Goal: Task Accomplishment & Management: Manage account settings

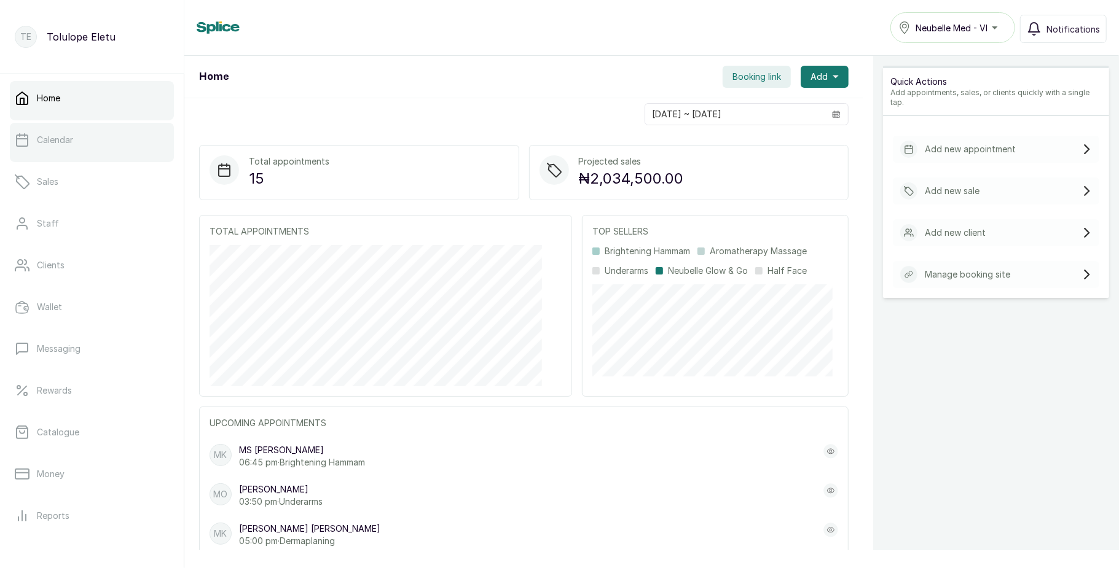
click at [69, 151] on link "Calendar" at bounding box center [92, 140] width 164 height 34
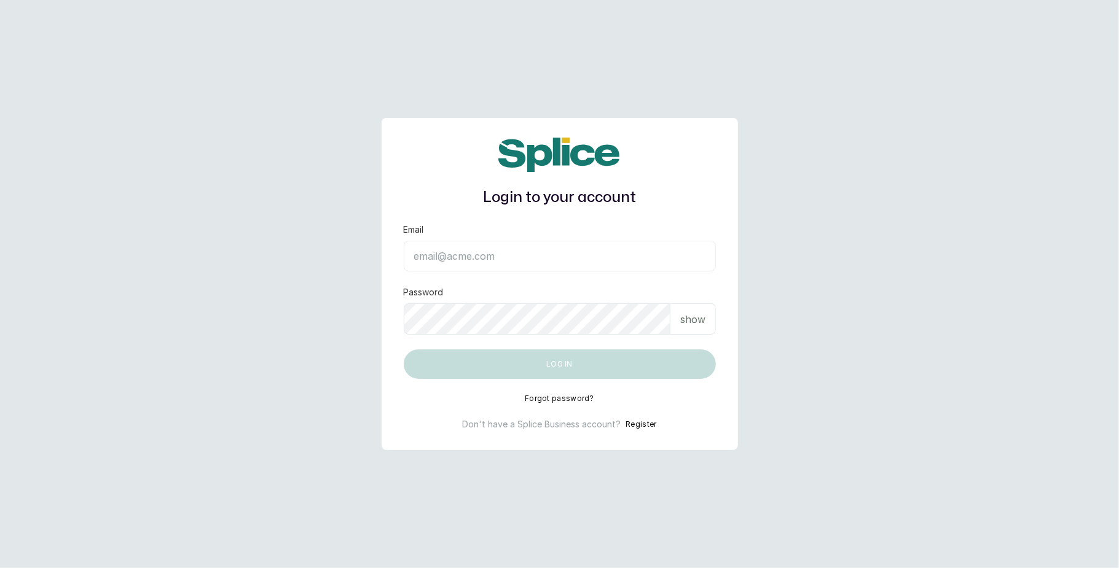
click at [457, 254] on input "Email" at bounding box center [560, 256] width 312 height 31
type input "lovedive948@gmail.com"
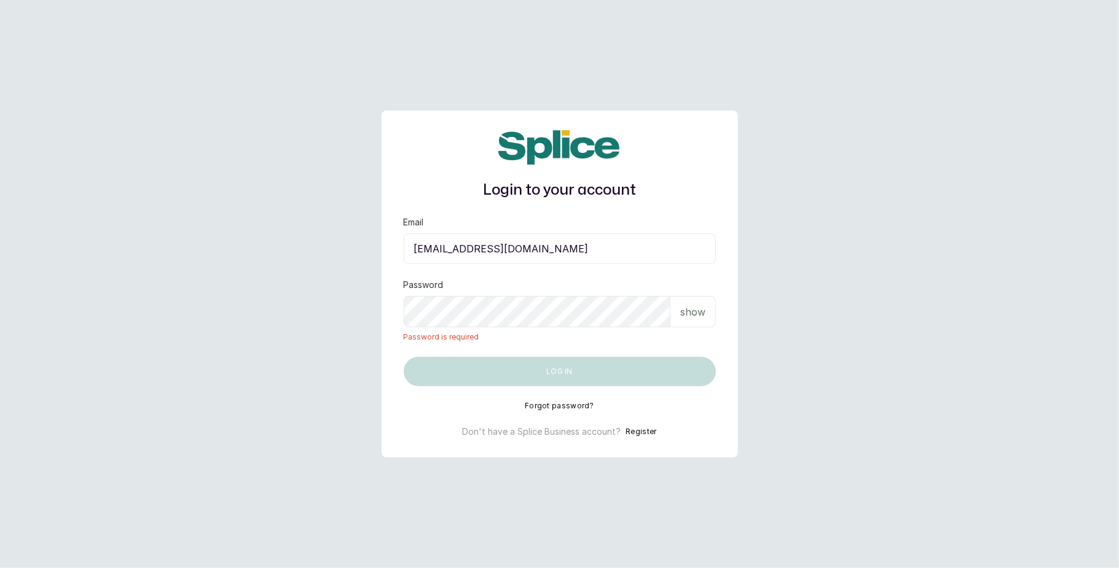
click at [696, 303] on div "show" at bounding box center [692, 311] width 45 height 31
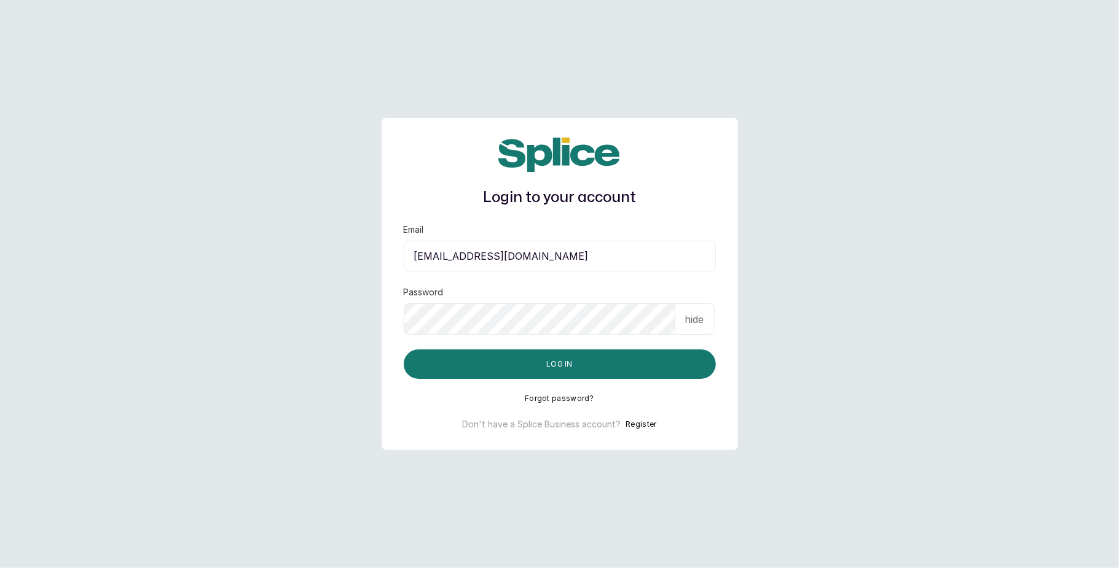
click at [404, 350] on button "Log in" at bounding box center [560, 364] width 312 height 29
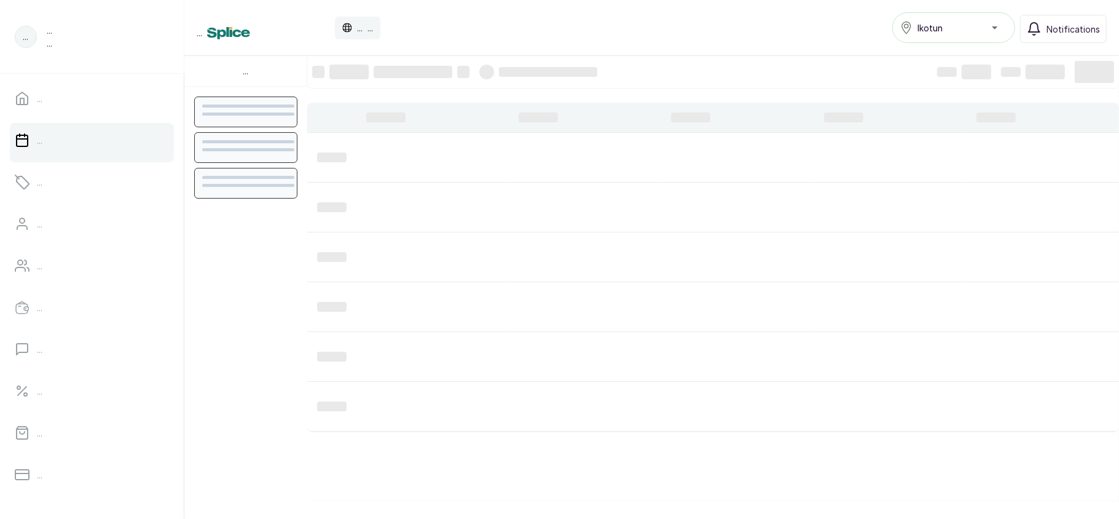
scroll to position [414, 0]
click at [925, 35] on button "Ikotun" at bounding box center [953, 27] width 123 height 31
click at [831, 37] on div "... ... ... Ikotun Yaba Ikotun Ibadan Ikeja Branch Hairmpire Ikoyi Oniru VI Lek…" at bounding box center [652, 27] width 910 height 31
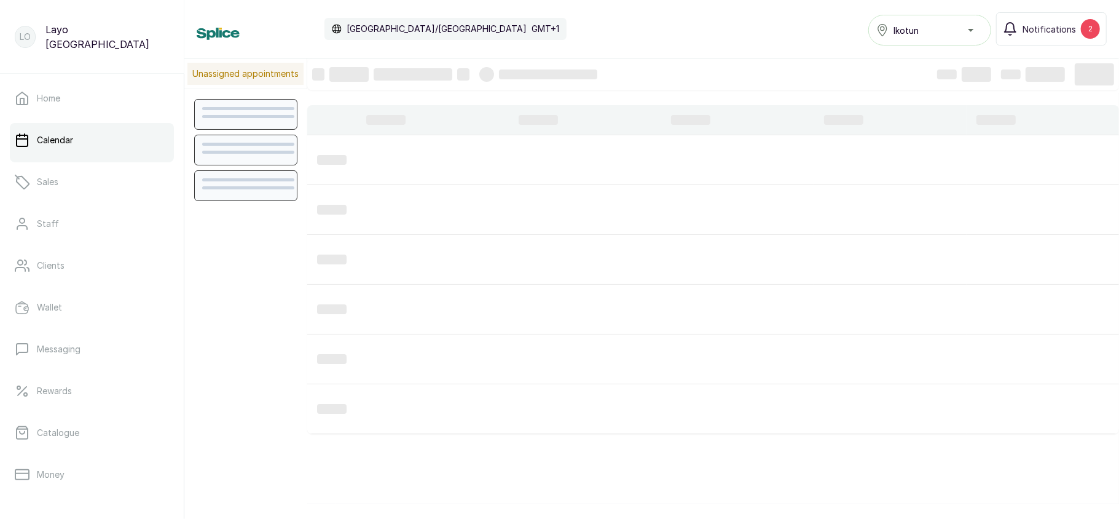
scroll to position [414, 0]
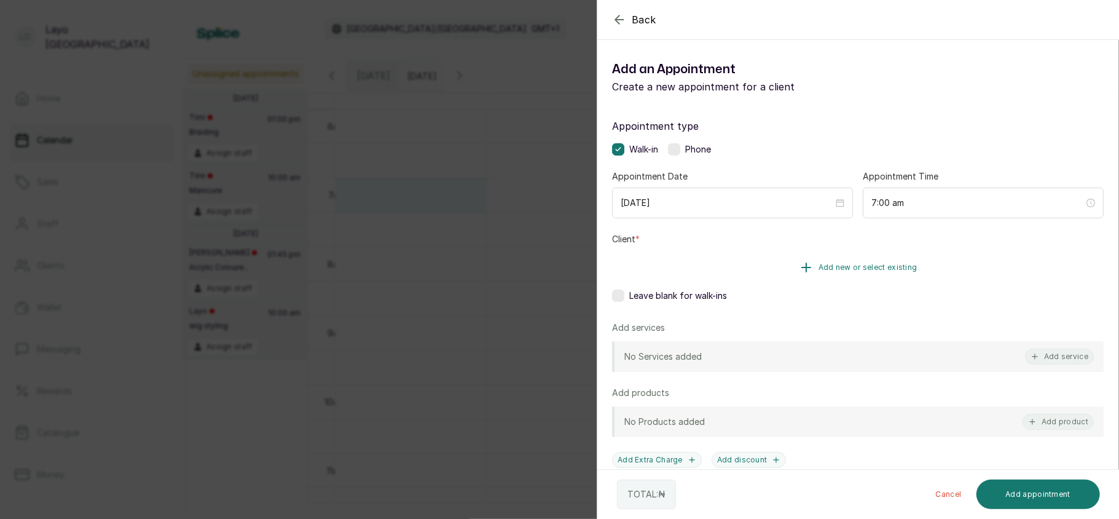
click at [839, 262] on button "Add new or select existing" at bounding box center [858, 267] width 492 height 34
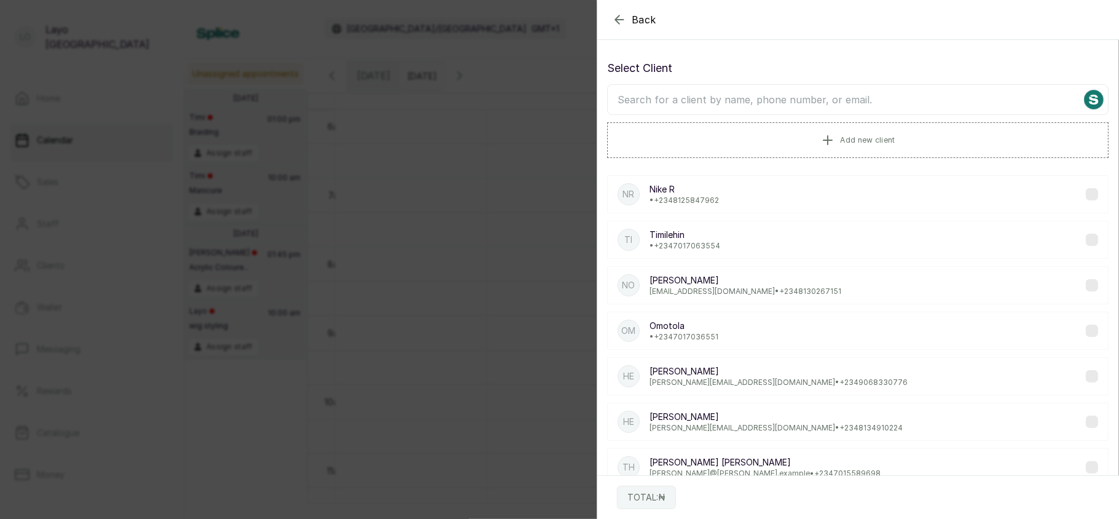
click at [713, 253] on div "Ti Timilehin • +234 7017063554" at bounding box center [857, 240] width 501 height 38
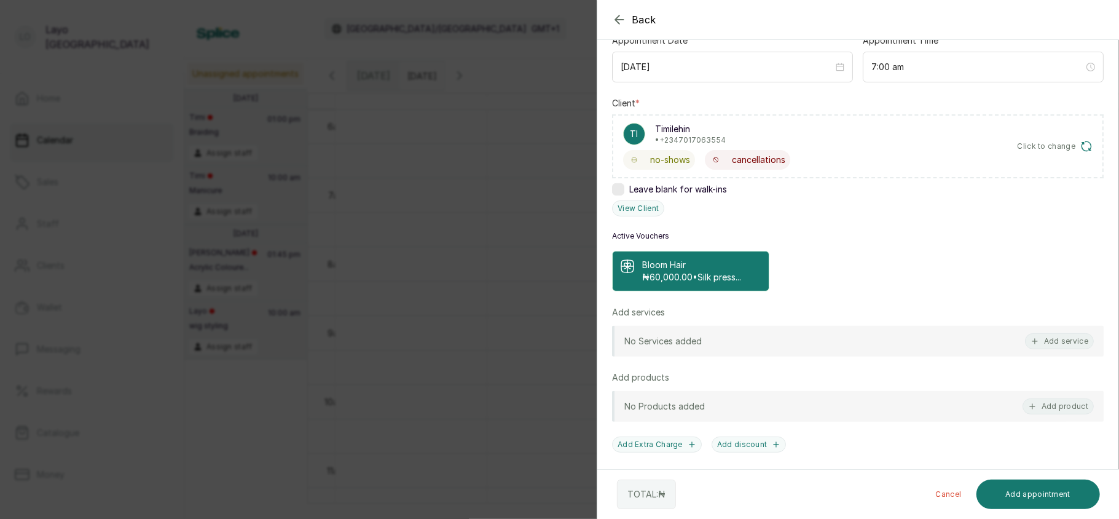
scroll to position [147, 0]
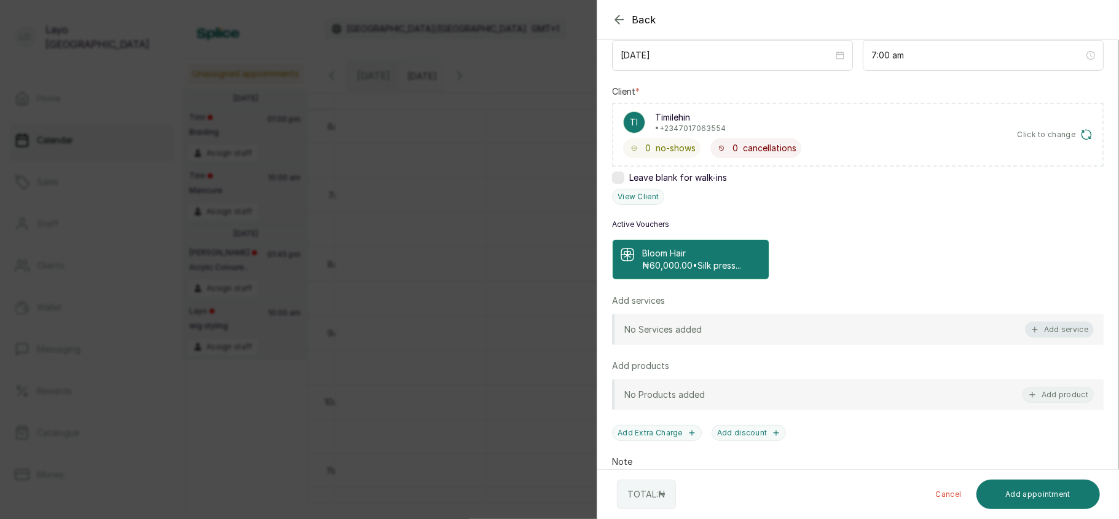
click at [1042, 331] on button "Add service" at bounding box center [1059, 329] width 69 height 16
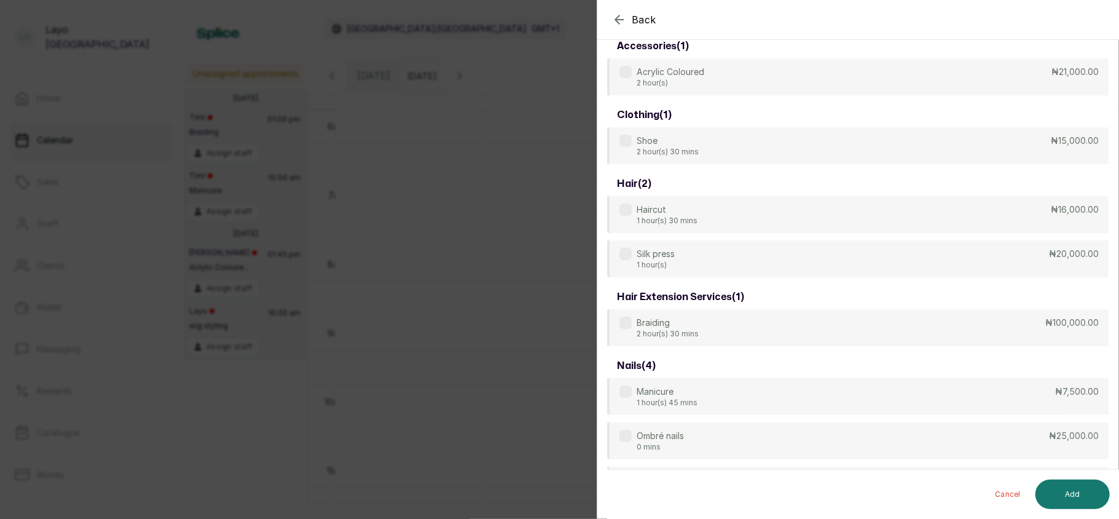
scroll to position [49, 0]
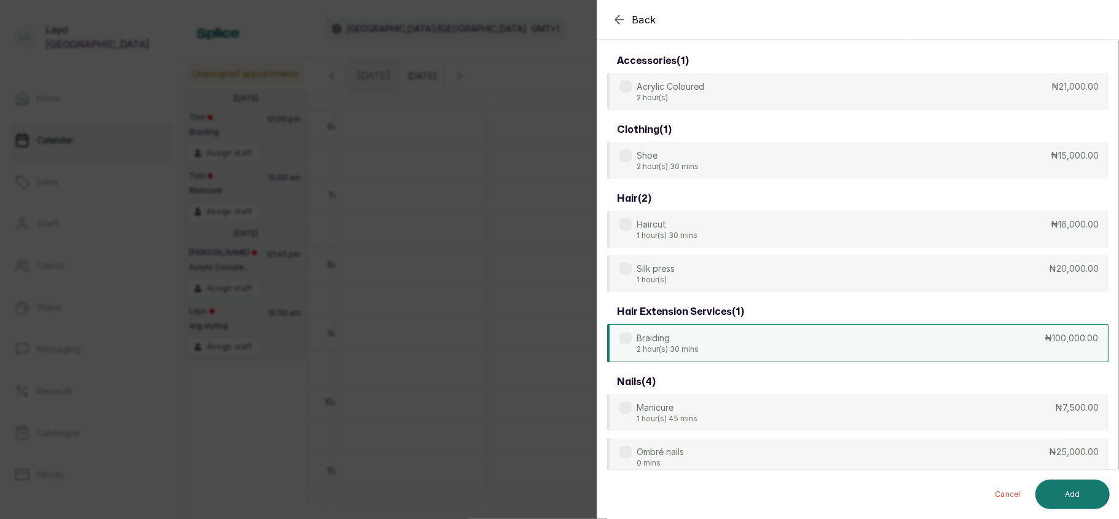
click at [817, 343] on div "Braiding 2 hour(s) 30 mins ₦100,000.00" at bounding box center [857, 343] width 501 height 38
click at [1077, 505] on button "Add" at bounding box center [1072, 493] width 74 height 29
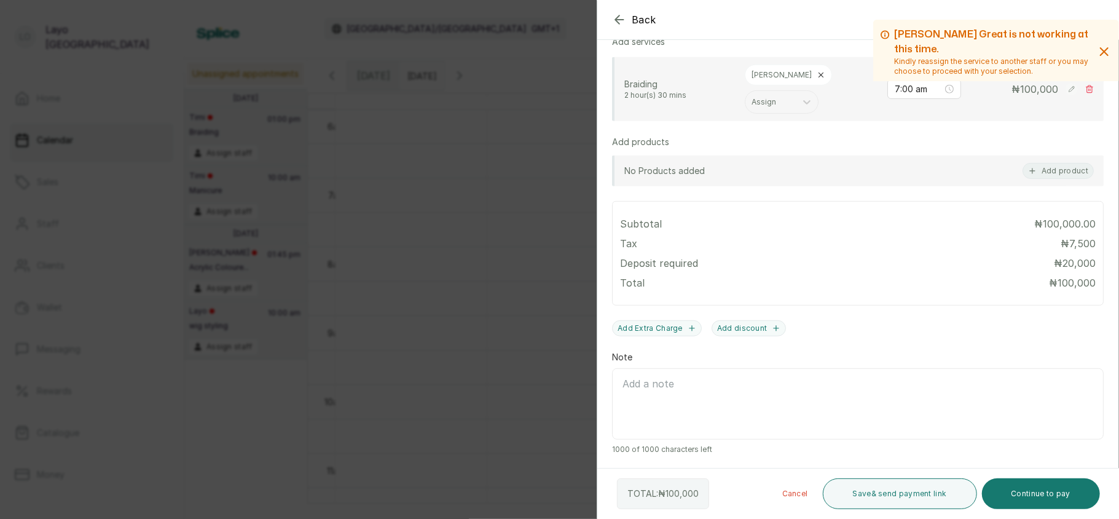
scroll to position [411, 0]
click at [1023, 485] on button "Continue to pay" at bounding box center [1041, 493] width 119 height 31
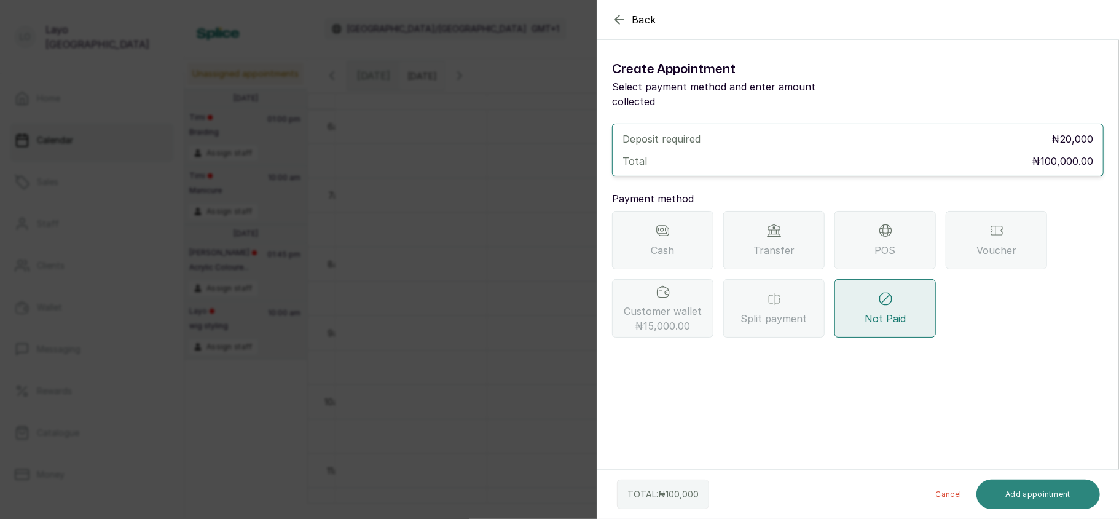
scroll to position [0, 0]
click at [667, 240] on div "Cash" at bounding box center [662, 240] width 101 height 58
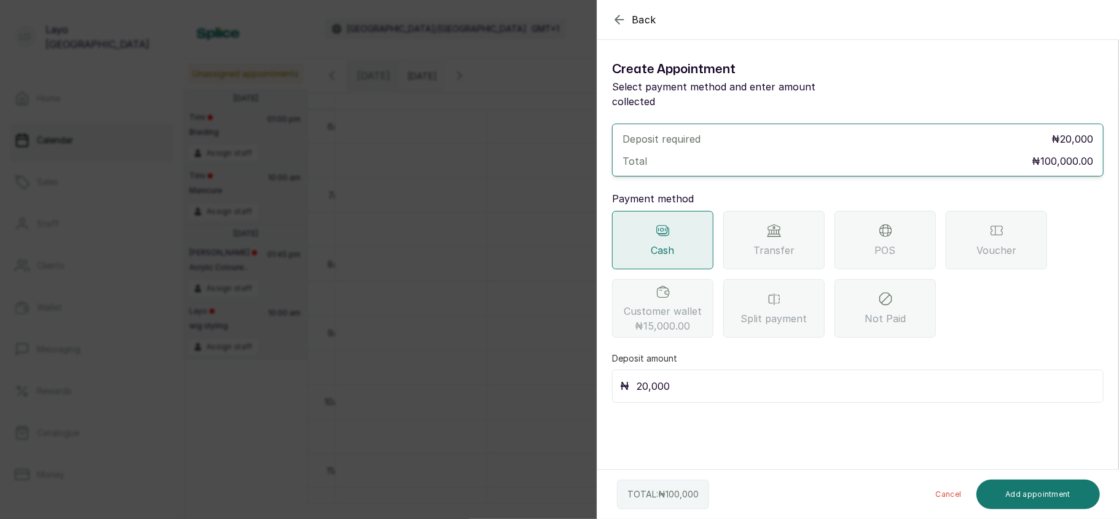
click at [739, 390] on input "20,000" at bounding box center [866, 385] width 459 height 17
type input "2"
type input "100,000"
click at [1004, 489] on button "Add appointment" at bounding box center [1038, 493] width 124 height 29
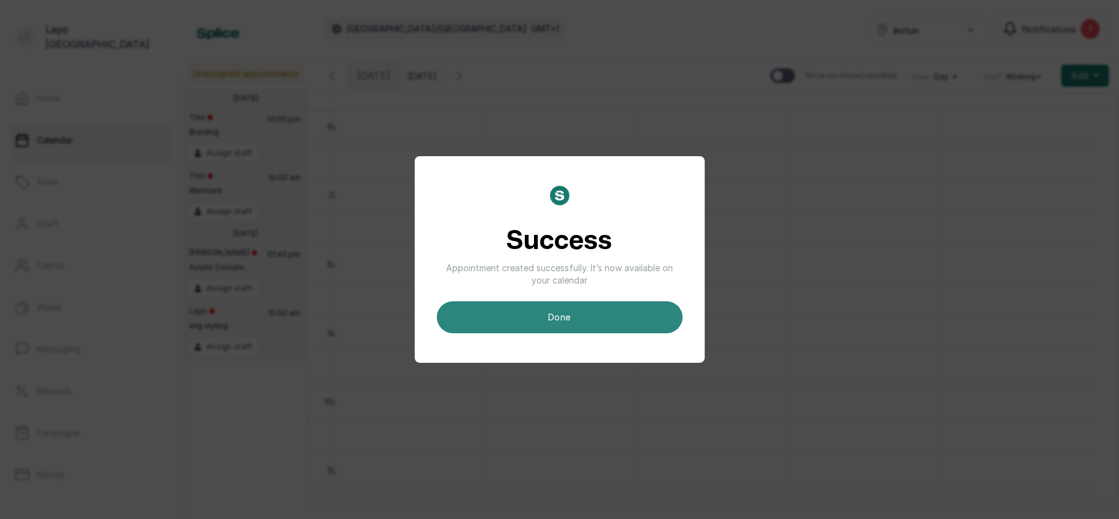
click at [597, 327] on button "done" at bounding box center [560, 317] width 246 height 32
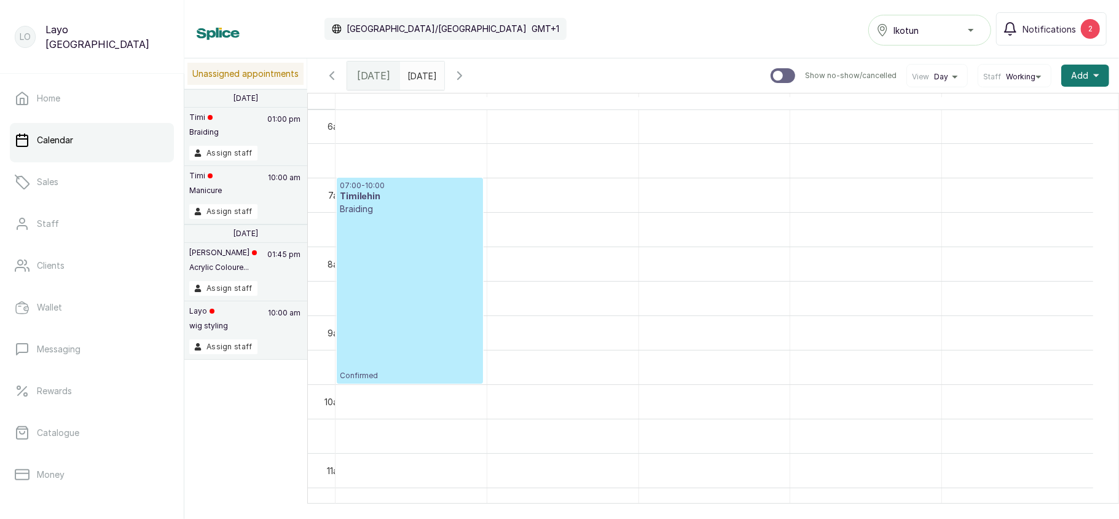
click at [446, 283] on div "07:00 - 10:00 Timilehin Braiding Confirmed" at bounding box center [410, 281] width 140 height 200
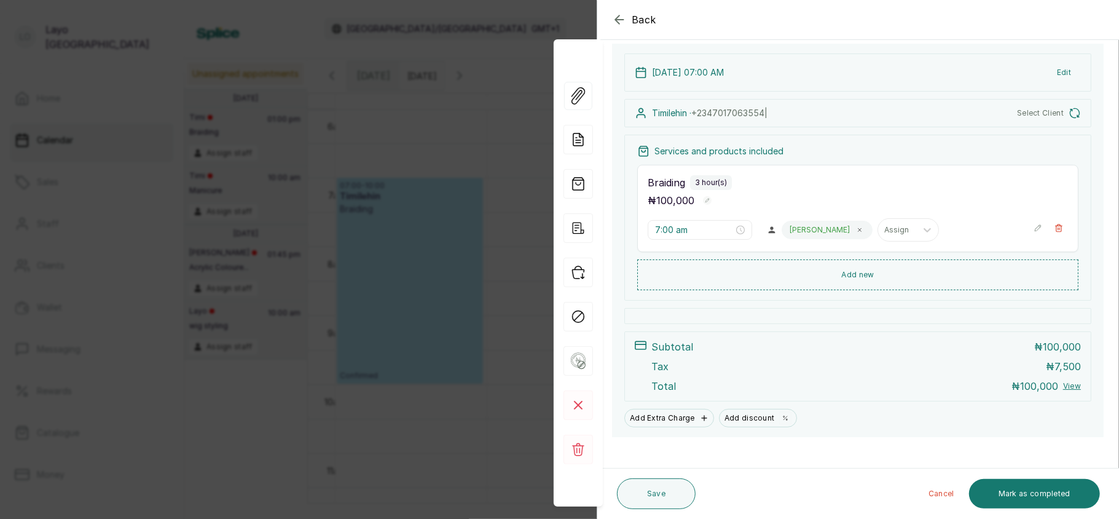
scroll to position [130, 0]
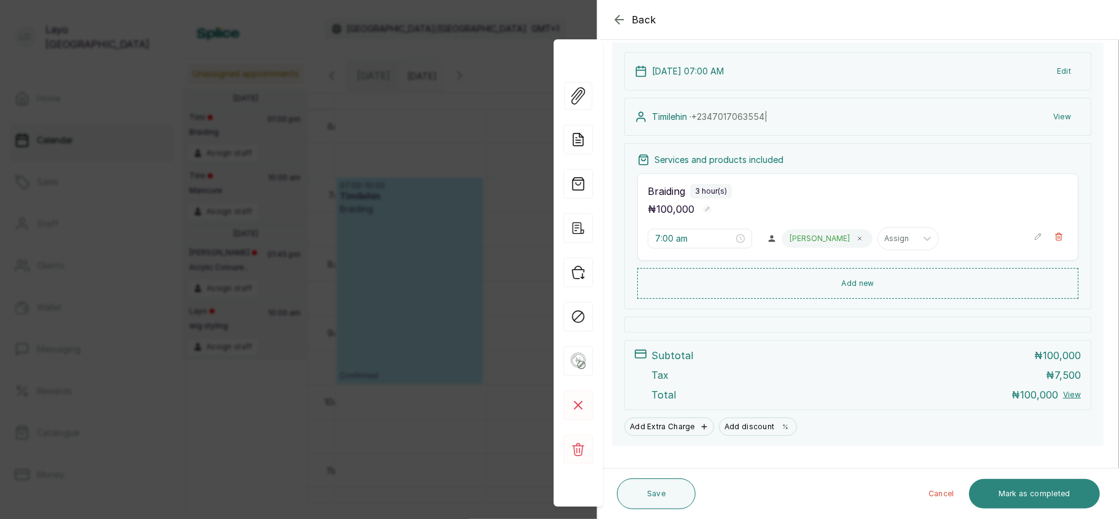
click at [1013, 495] on button "Mark as completed" at bounding box center [1034, 493] width 131 height 29
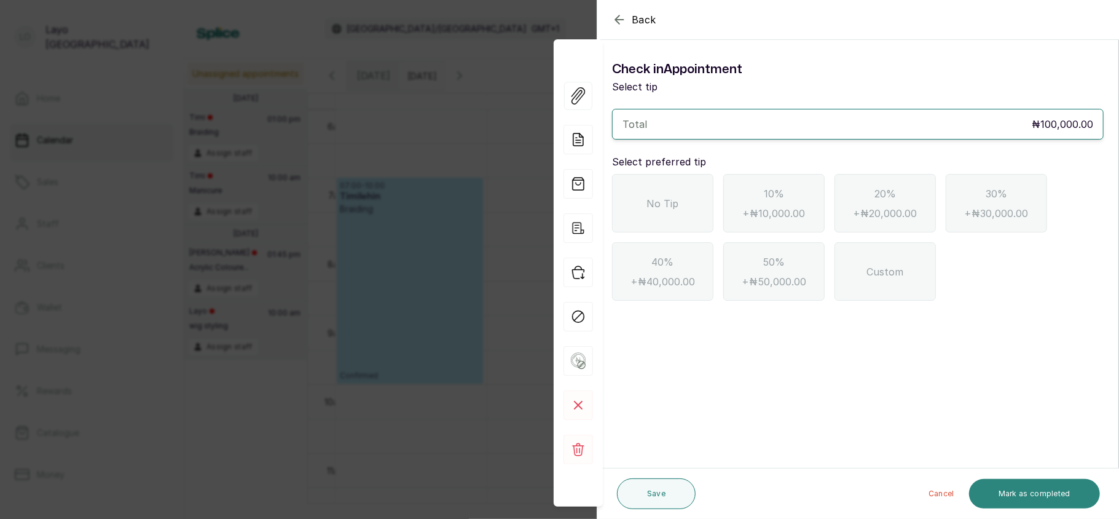
scroll to position [0, 0]
click at [789, 215] on span "+ ₦10,000.00" at bounding box center [774, 213] width 63 height 15
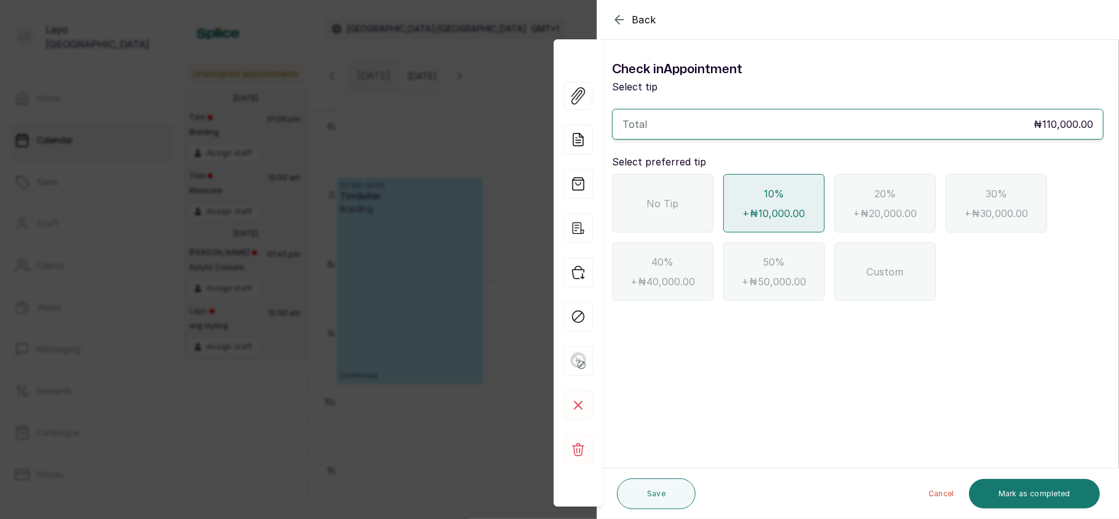
click at [885, 281] on div "Custom" at bounding box center [884, 271] width 101 height 58
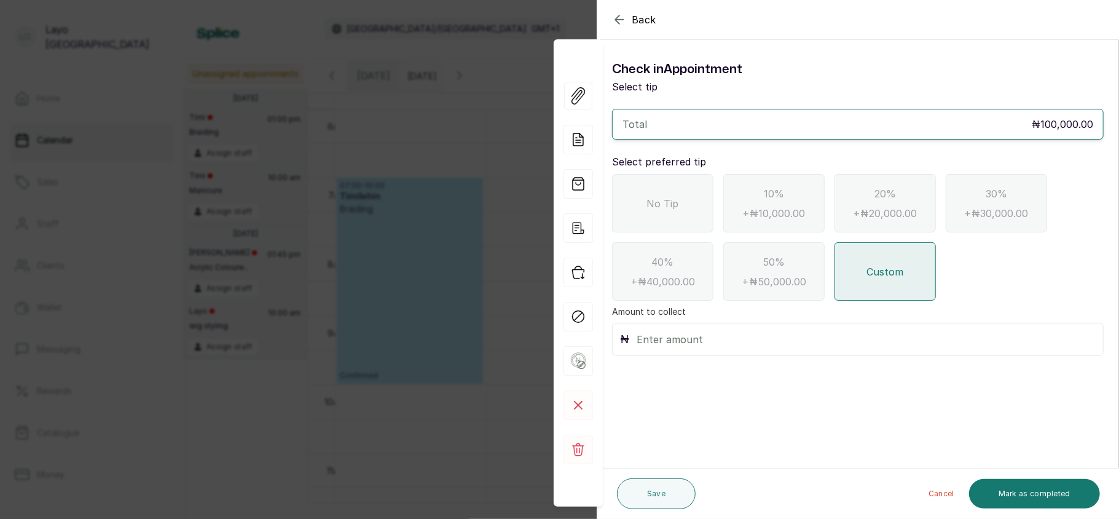
click at [777, 337] on input "text" at bounding box center [866, 339] width 459 height 17
type input "5,000"
click at [1022, 487] on button "Mark as completed" at bounding box center [1034, 493] width 131 height 29
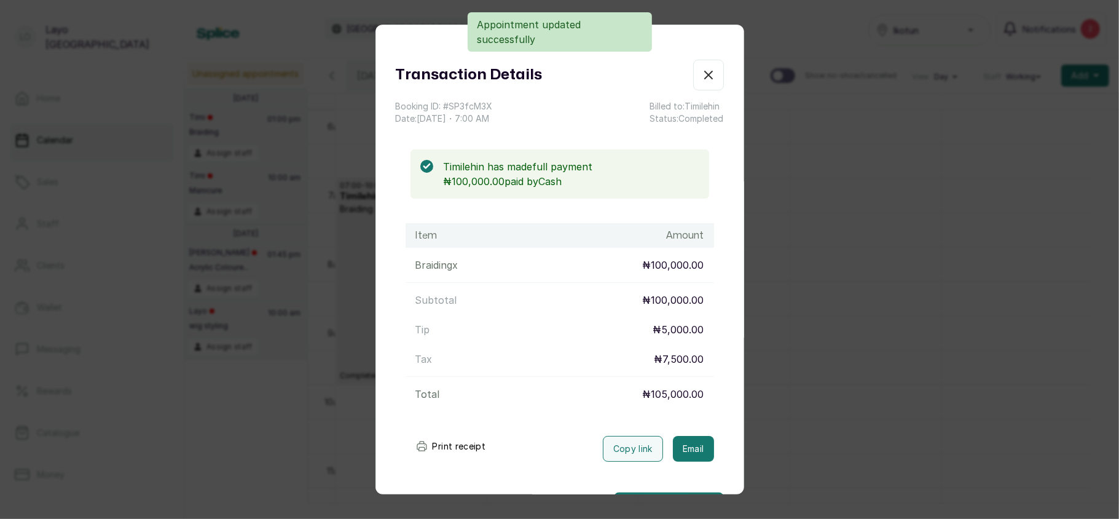
click at [768, 357] on div "Transaction Details Booking ID: # SP3fcM3X Date: 27 Aug, 2025 ・ 7:00 AM Billed …" at bounding box center [559, 259] width 1119 height 519
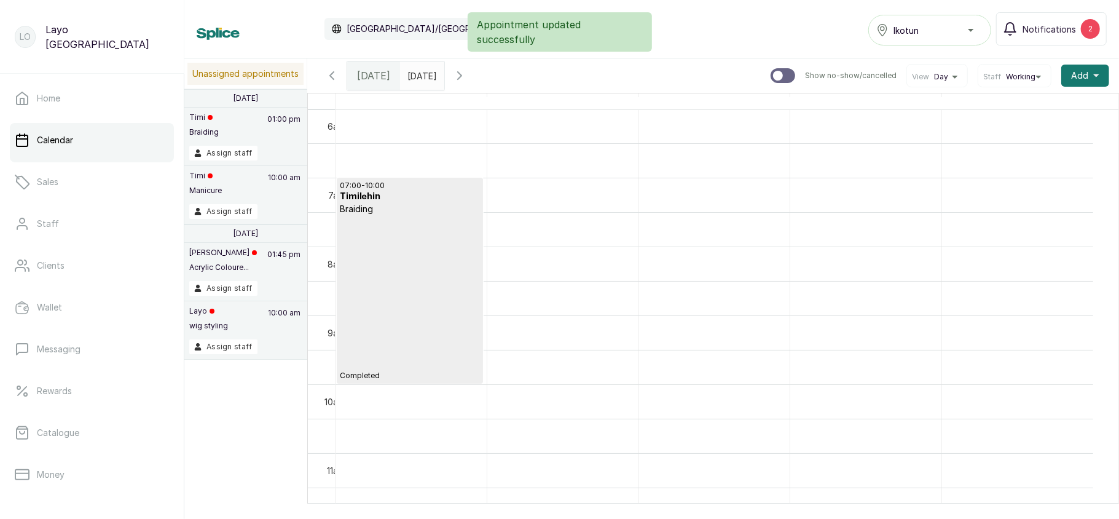
click at [365, 316] on div "07:00 - 10:00 Timilehin Braiding Completed" at bounding box center [410, 281] width 140 height 200
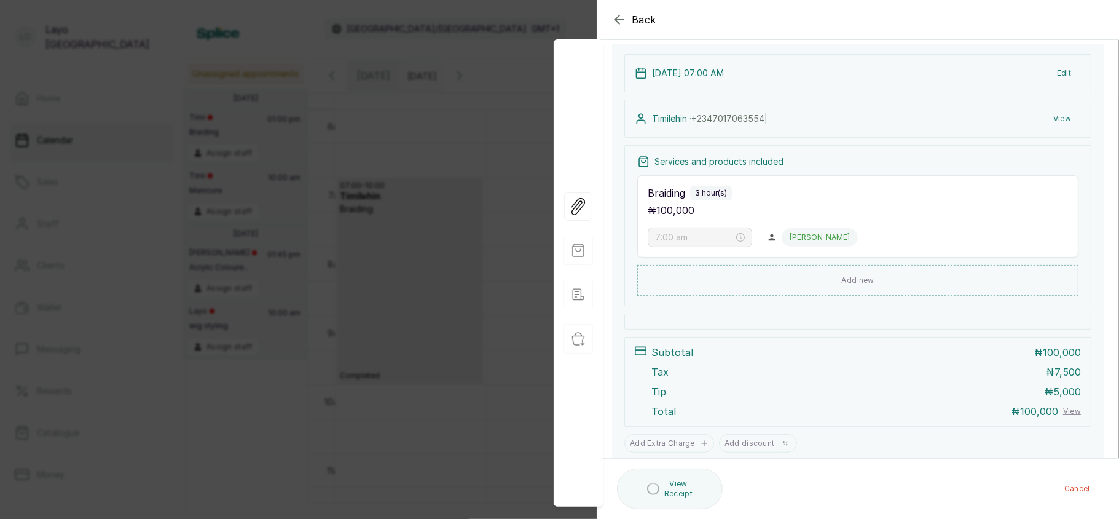
scroll to position [131, 0]
click at [435, 342] on div "Back Appointment Details Edit appointment 🚶 Walk-in (booked by Layo Ogunbanwo) …" at bounding box center [559, 259] width 1119 height 519
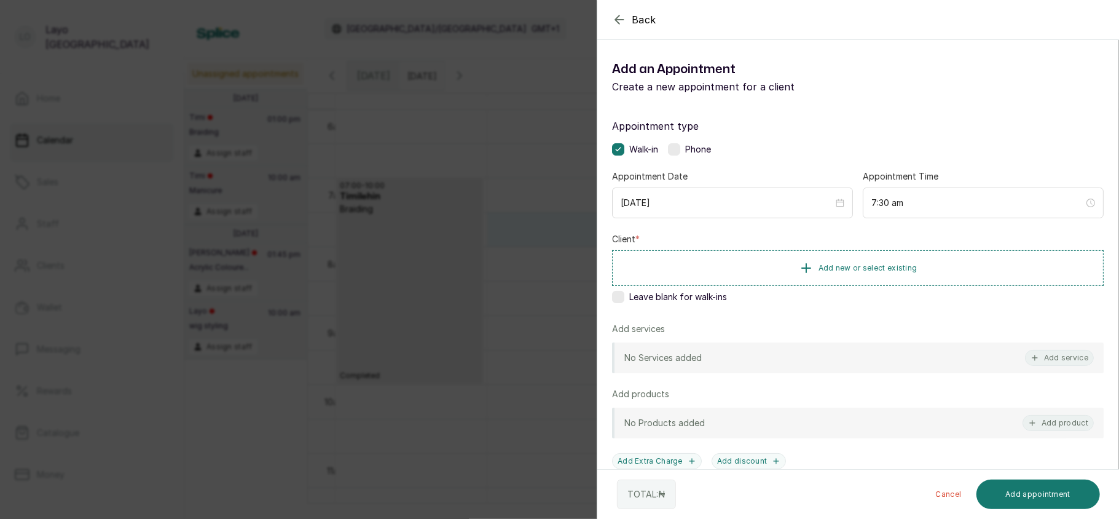
click at [458, 243] on div "Back Add Appointment Add an Appointment Create a new appointment for a client A…" at bounding box center [559, 259] width 1119 height 519
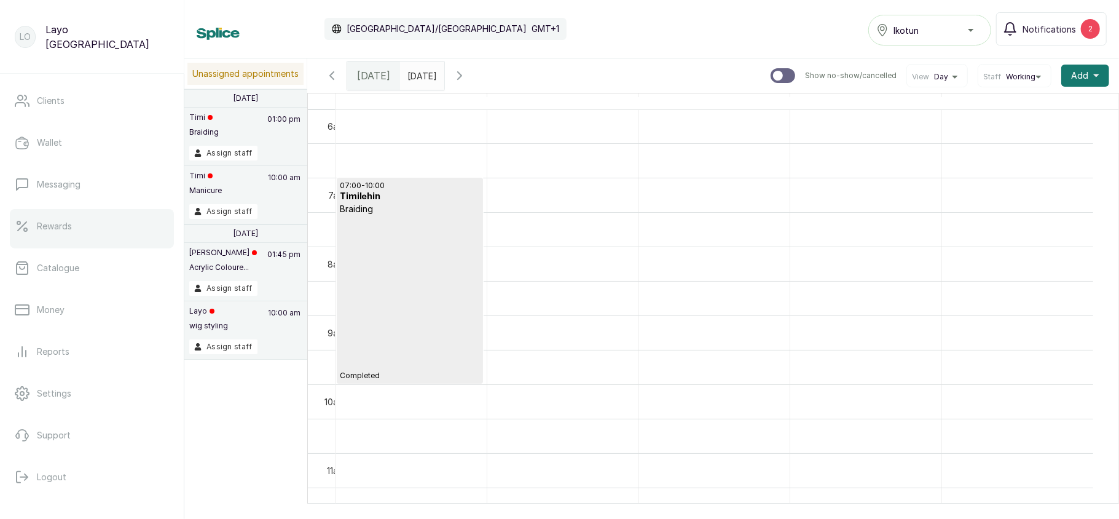
scroll to position [178, 0]
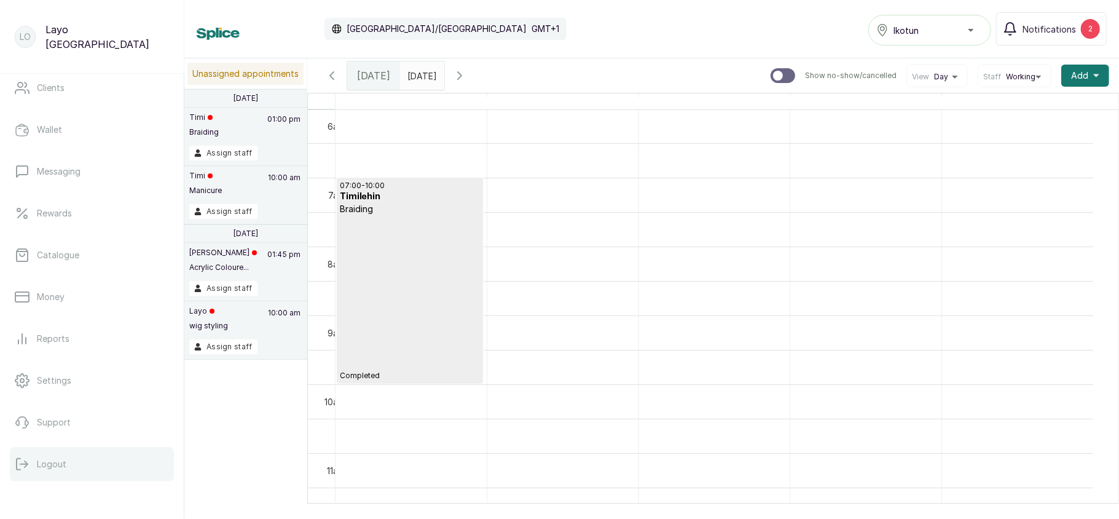
click at [55, 455] on button "Logout" at bounding box center [92, 464] width 164 height 34
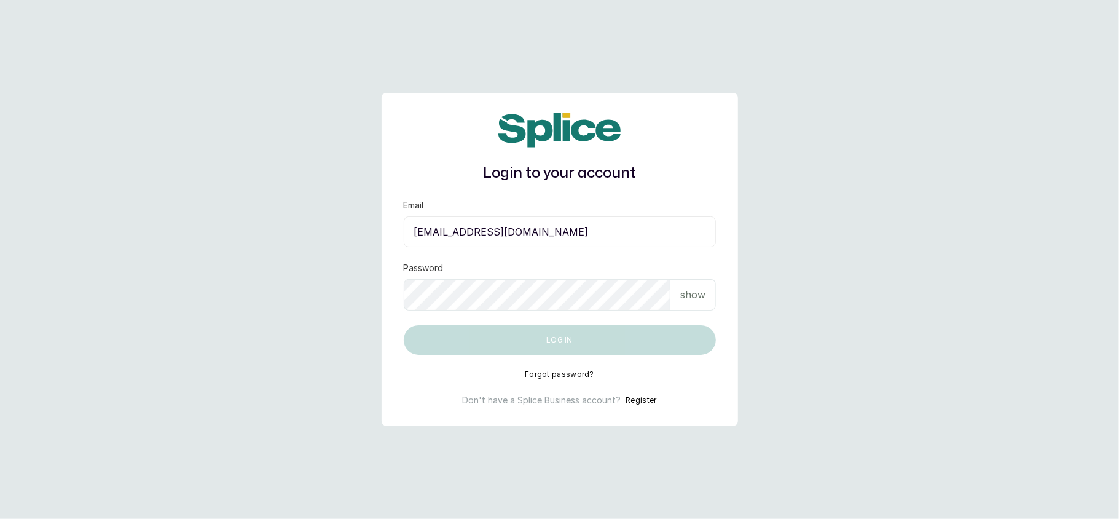
type input "[EMAIL_ADDRESS][DOMAIN_NAME]"
click at [704, 298] on p "show" at bounding box center [692, 294] width 25 height 15
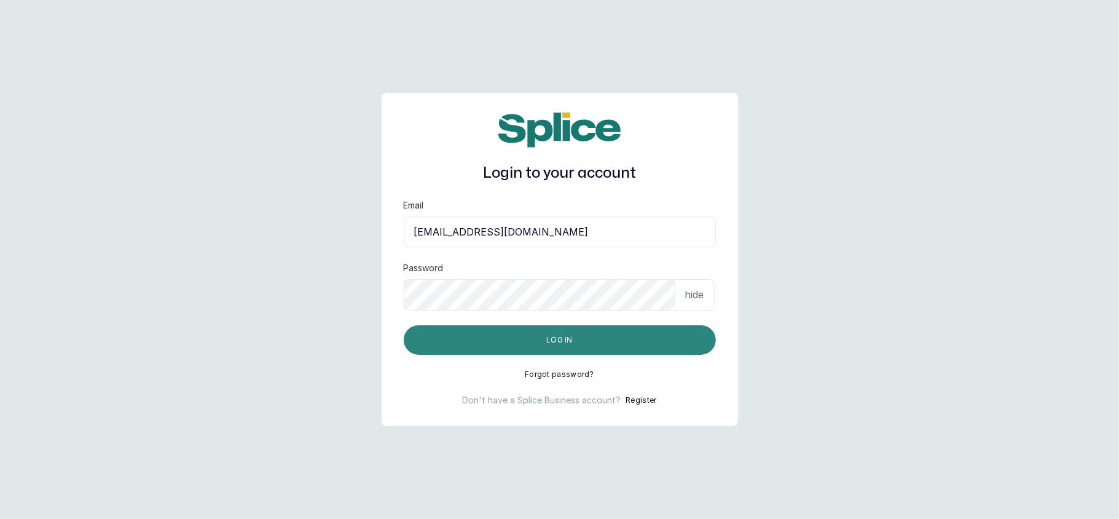
click at [607, 335] on button "Log in" at bounding box center [560, 339] width 312 height 29
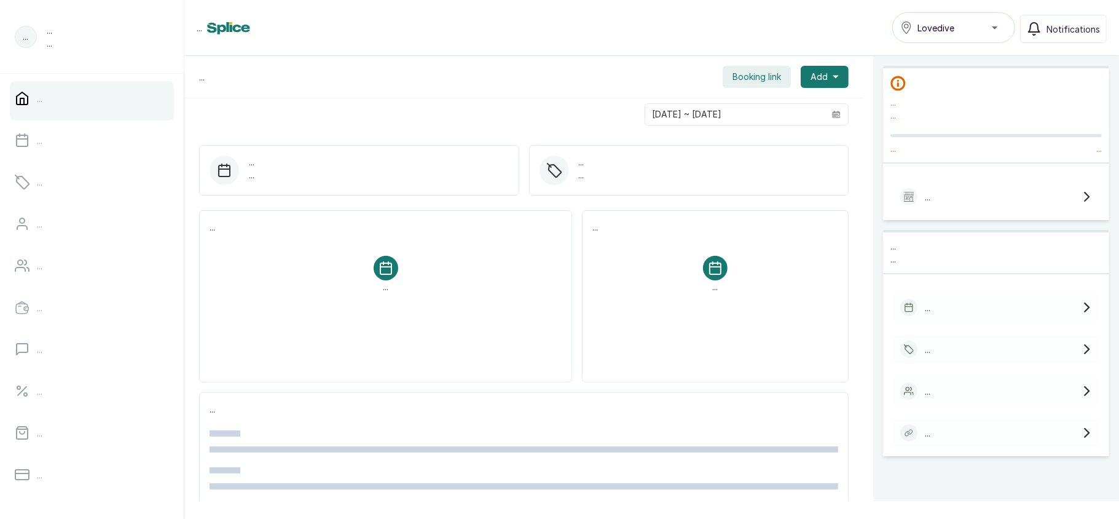
click at [967, 23] on div "Lovedive" at bounding box center [953, 27] width 107 height 15
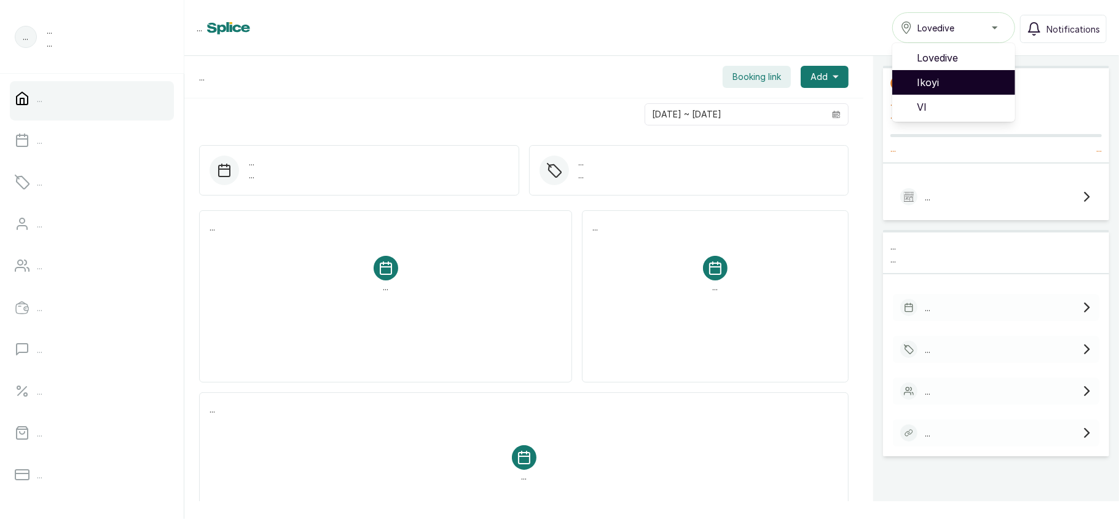
click at [935, 77] on span "Ikoyi" at bounding box center [961, 82] width 88 height 15
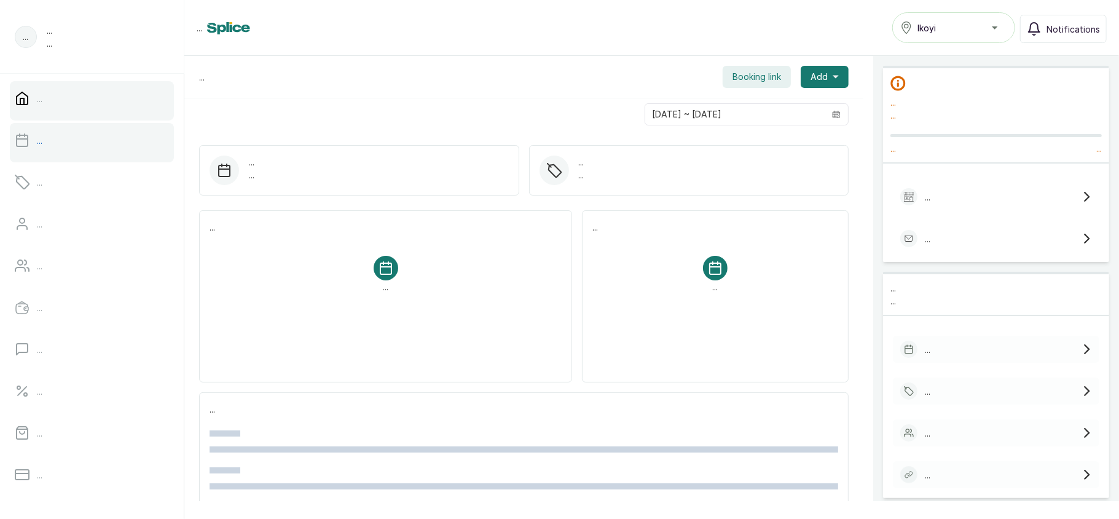
click at [65, 152] on link "..." at bounding box center [92, 140] width 164 height 34
